Goal: Transaction & Acquisition: Purchase product/service

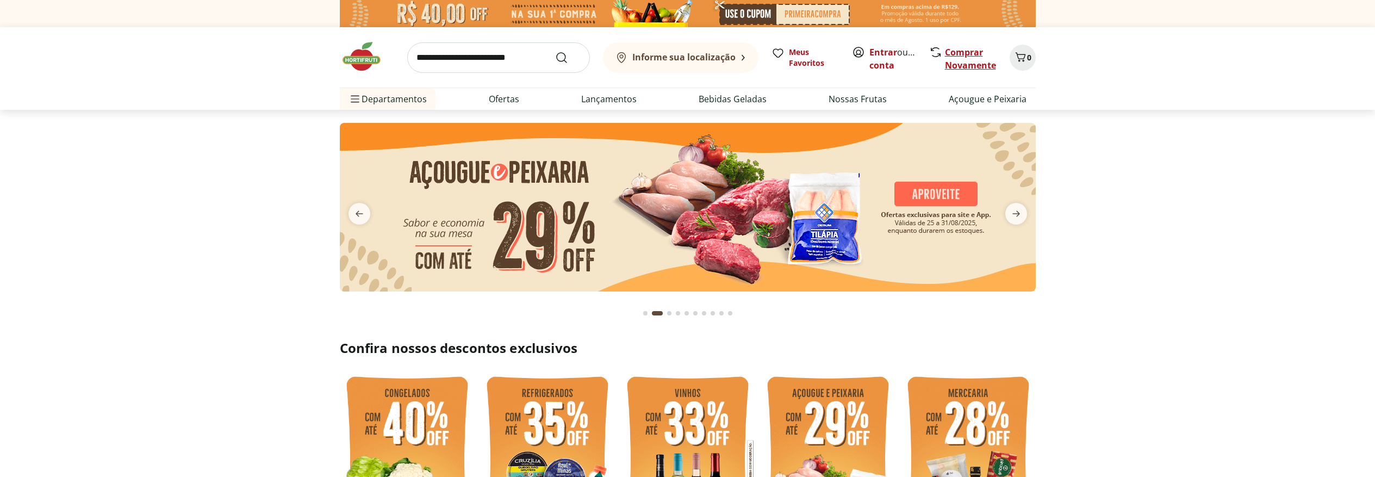
click at [968, 63] on link "Comprar Novamente" at bounding box center [970, 58] width 51 height 25
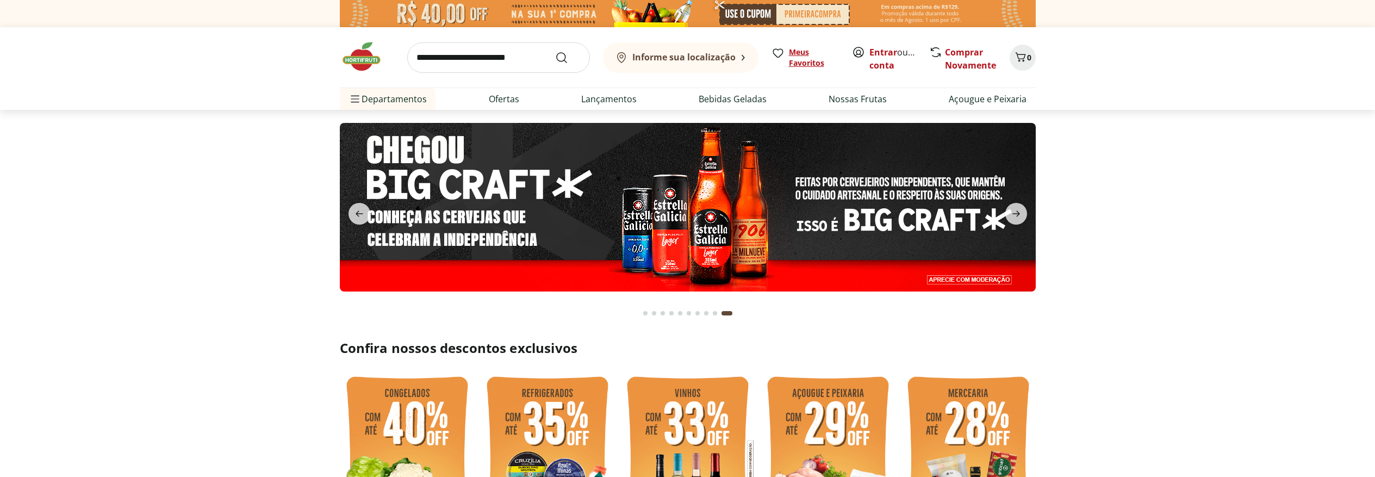
click at [814, 57] on span "Meus Favoritos" at bounding box center [814, 58] width 50 height 22
